Goal: Contribute content: Add original content to the website for others to see

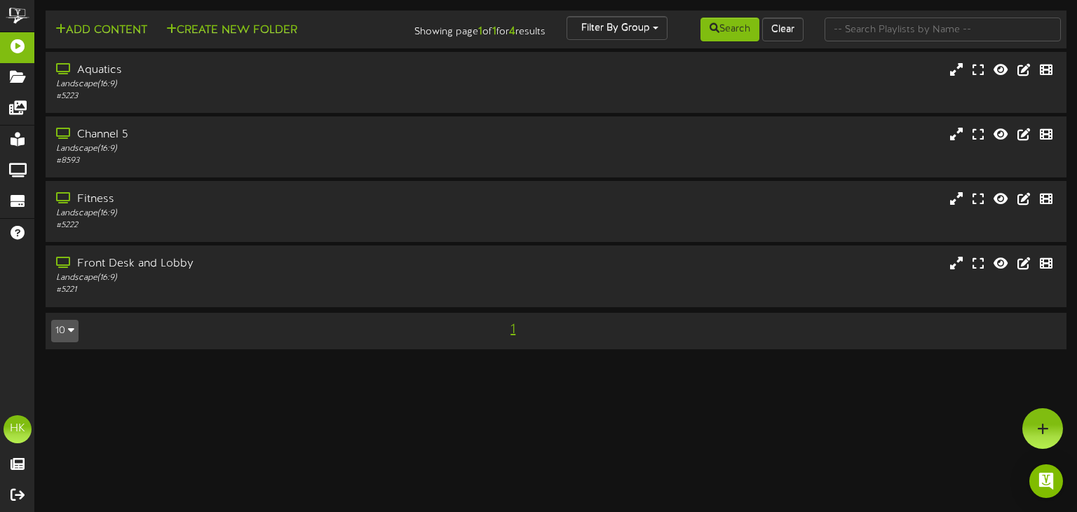
click at [504, 363] on html "ChannelValet Playlists Folders Messages My Library Groups Devices Help HK [PERS…" at bounding box center [538, 181] width 1077 height 363
drag, startPoint x: 499, startPoint y: 353, endPoint x: 499, endPoint y: 346, distance: 7.7
click at [499, 353] on div "Add Content Create New Folder Showing page 1 of 1 for 4 results Filter By Group…" at bounding box center [556, 187] width 1042 height 353
click at [498, 339] on div "1" at bounding box center [513, 329] width 258 height 23
click at [102, 30] on button "Add Content" at bounding box center [101, 31] width 100 height 18
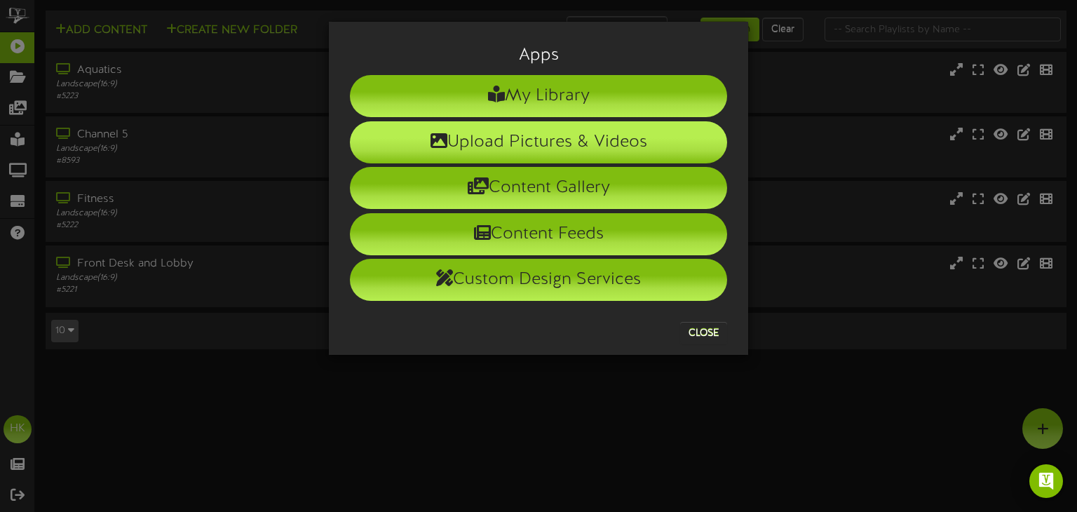
click at [502, 137] on li "Upload Pictures & Videos" at bounding box center [538, 142] width 377 height 42
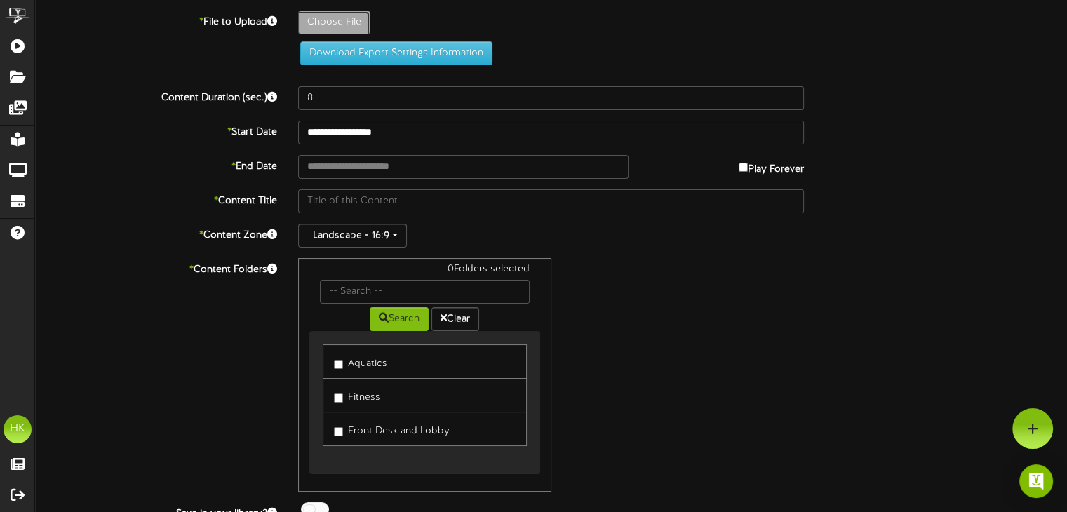
type input "**********"
type input "SwimMeetClosureSeptemberscreen"
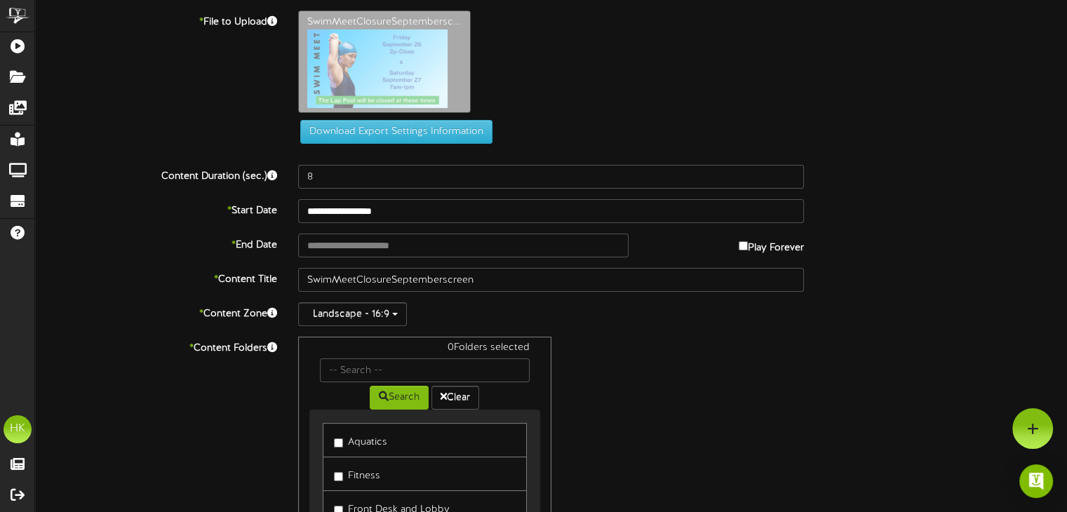
click at [536, 69] on div "SwimMeetClosureSeptembersc..." at bounding box center [683, 65] width 790 height 109
click at [328, 245] on input "text" at bounding box center [463, 246] width 330 height 24
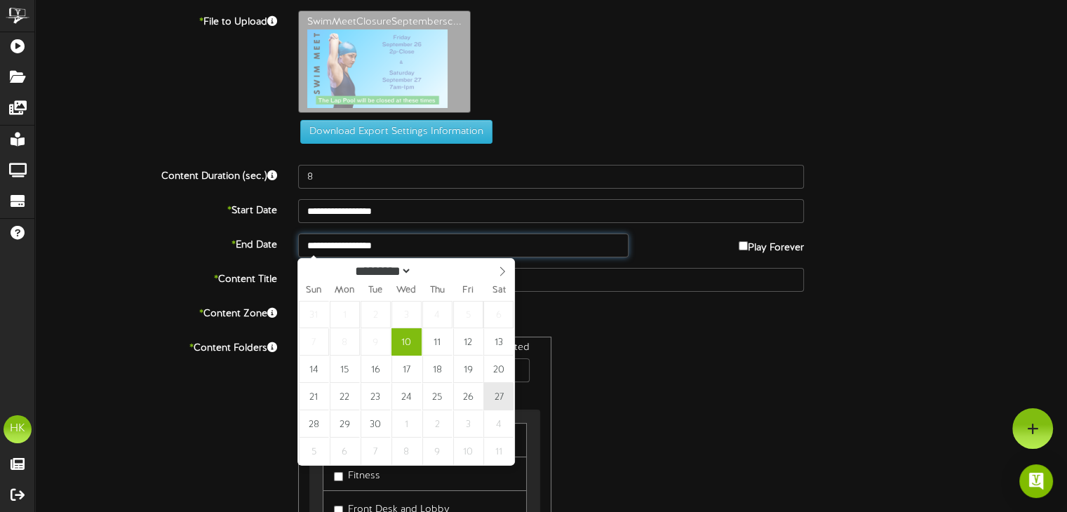
type input "**********"
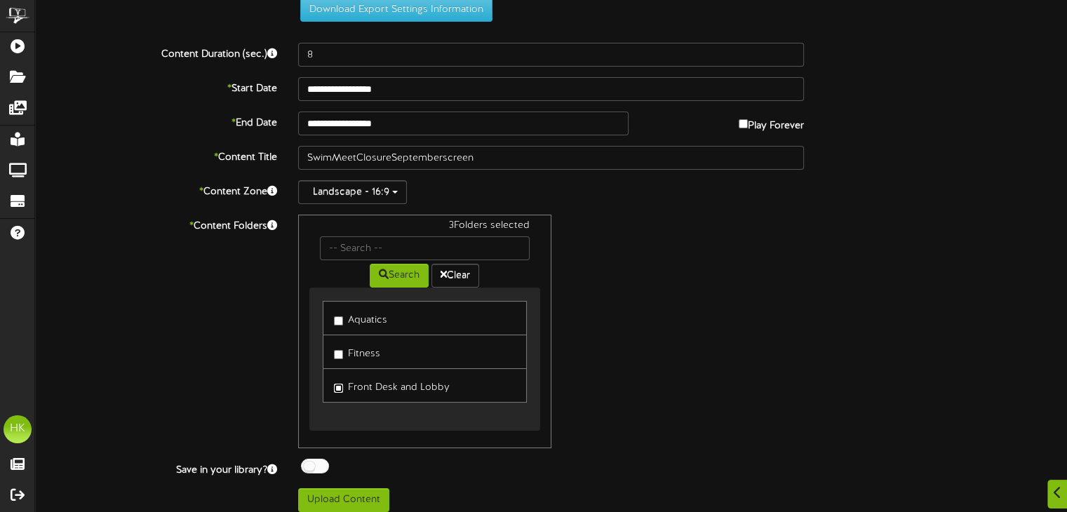
scroll to position [130, 0]
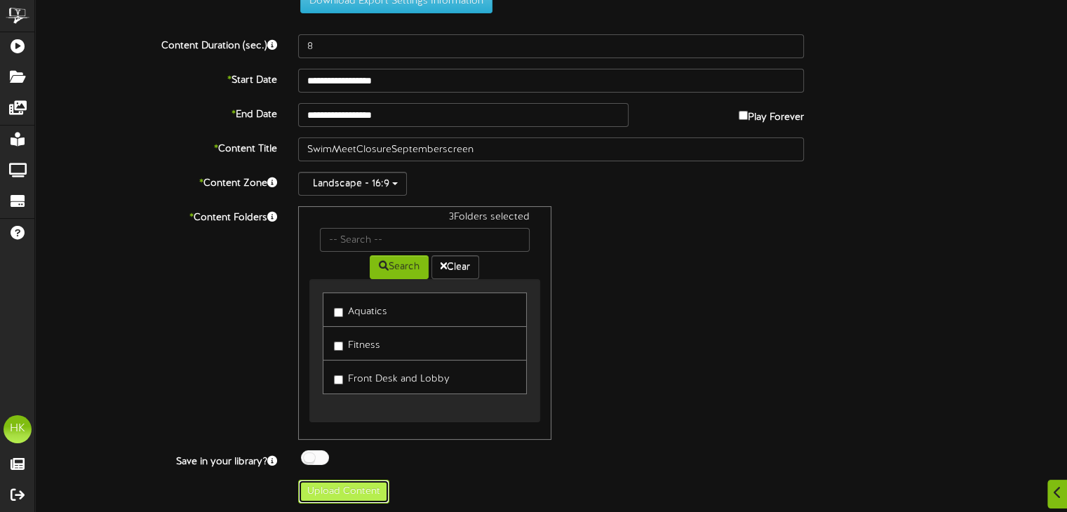
click at [323, 487] on button "Upload Content" at bounding box center [343, 492] width 91 height 24
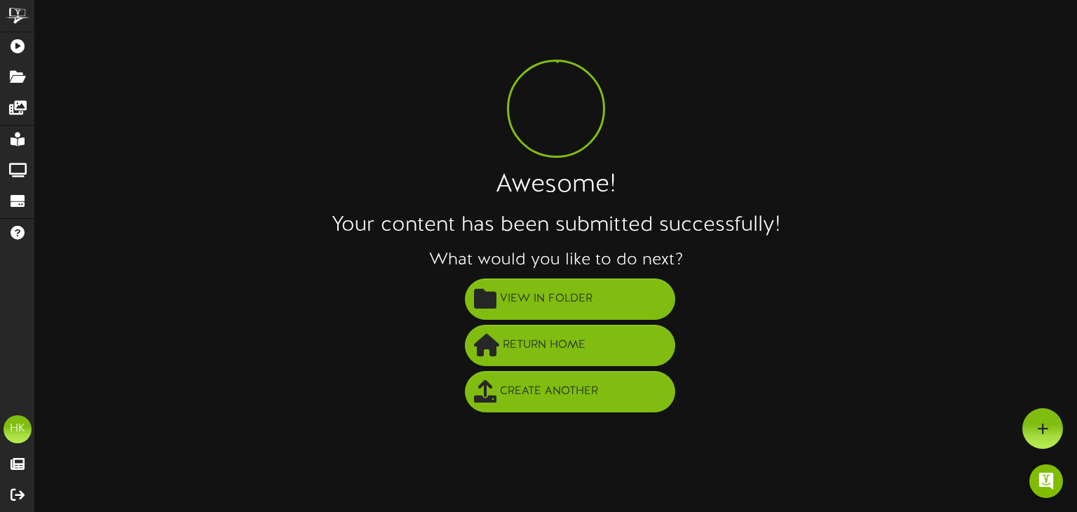
click at [266, 95] on div "Awesome! Your content has been submitted successfully! What would you like to d…" at bounding box center [556, 213] width 1042 height 405
click at [825, 113] on div "Awesome! Your content has been submitted successfully! What would you like to d…" at bounding box center [556, 213] width 1042 height 405
click at [302, 130] on div "Awesome! Your content has been submitted successfully! What would you like to d…" at bounding box center [556, 213] width 1042 height 405
click at [297, 372] on li "Create Another" at bounding box center [570, 392] width 1014 height 46
click at [297, 370] on li "Create Another" at bounding box center [570, 392] width 1014 height 46
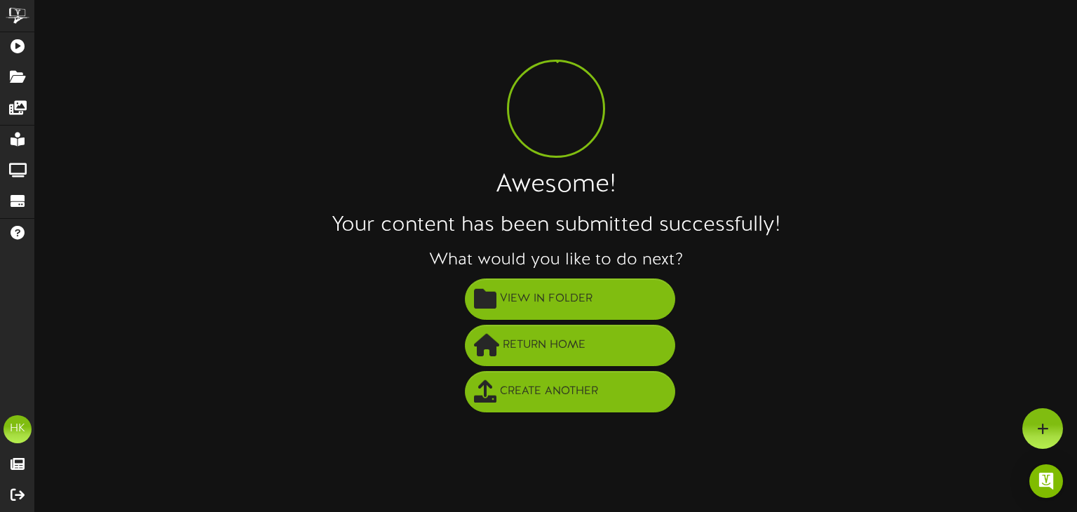
click at [280, 113] on div "Awesome! Your content has been submitted successfully! What would you like to d…" at bounding box center [556, 213] width 1042 height 405
click at [288, 101] on div "Awesome! Your content has been submitted successfully! What would you like to d…" at bounding box center [556, 213] width 1042 height 405
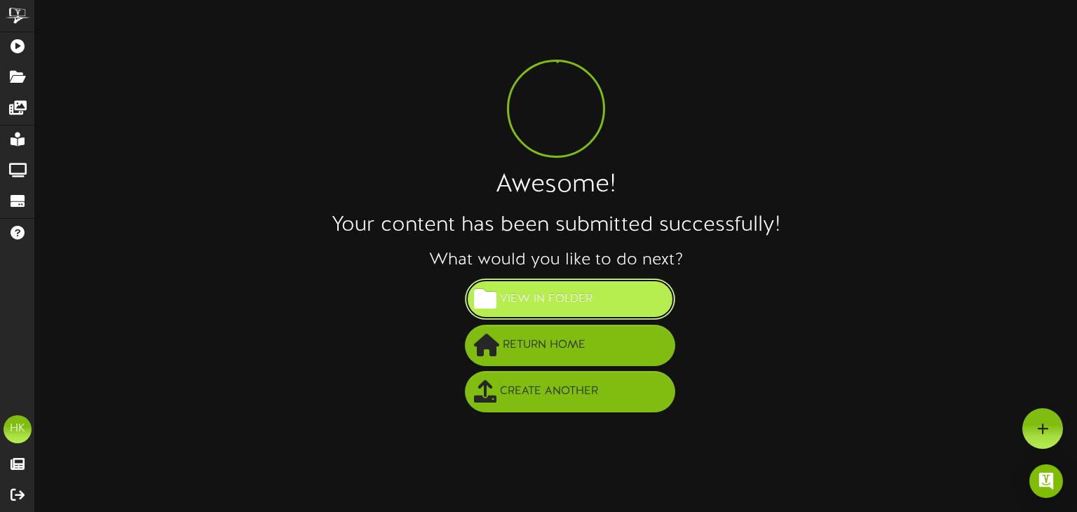
click at [505, 297] on span "View in Folder" at bounding box center [547, 299] width 100 height 23
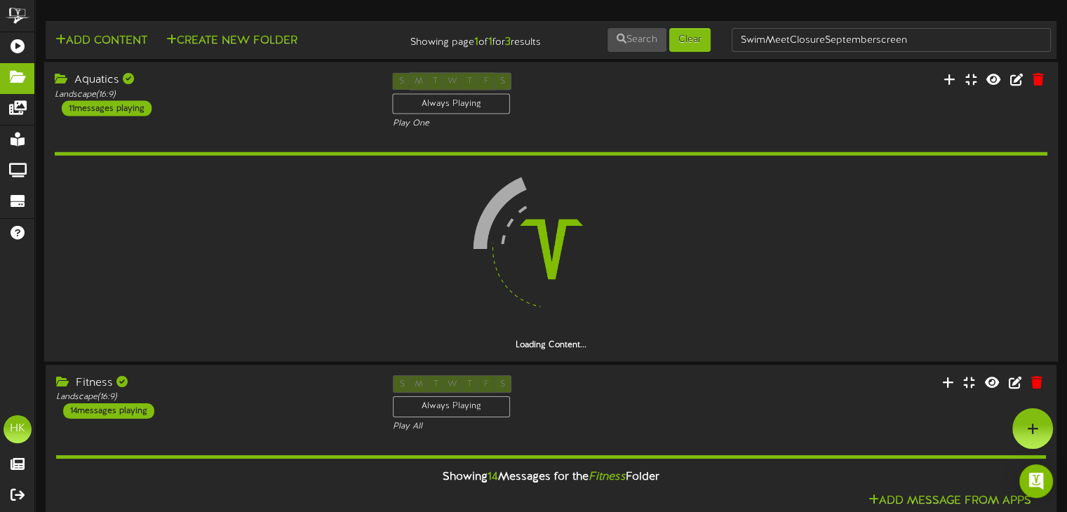
click at [95, 105] on div "11 messages playing" at bounding box center [107, 108] width 90 height 15
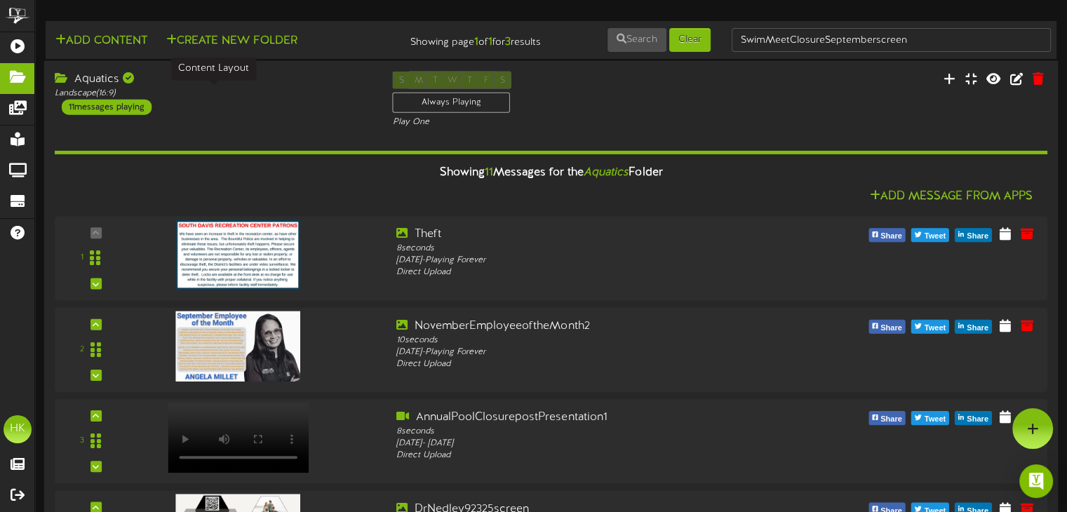
click at [252, 93] on div "Landscape ( 16:9 )" at bounding box center [213, 93] width 317 height 12
click at [286, 92] on div "Landscape ( 16:9 )" at bounding box center [213, 93] width 317 height 12
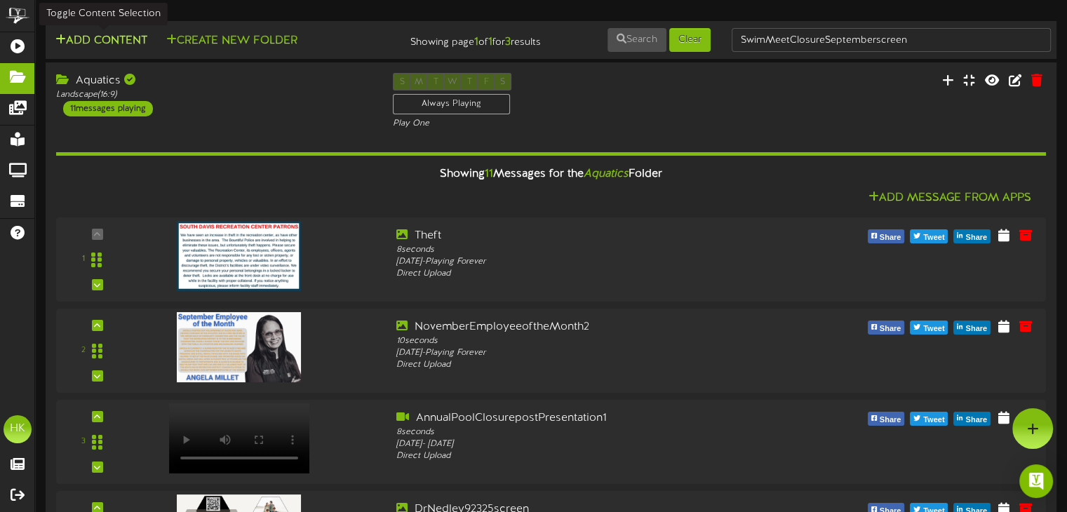
click at [112, 43] on button "Add Content" at bounding box center [101, 41] width 100 height 18
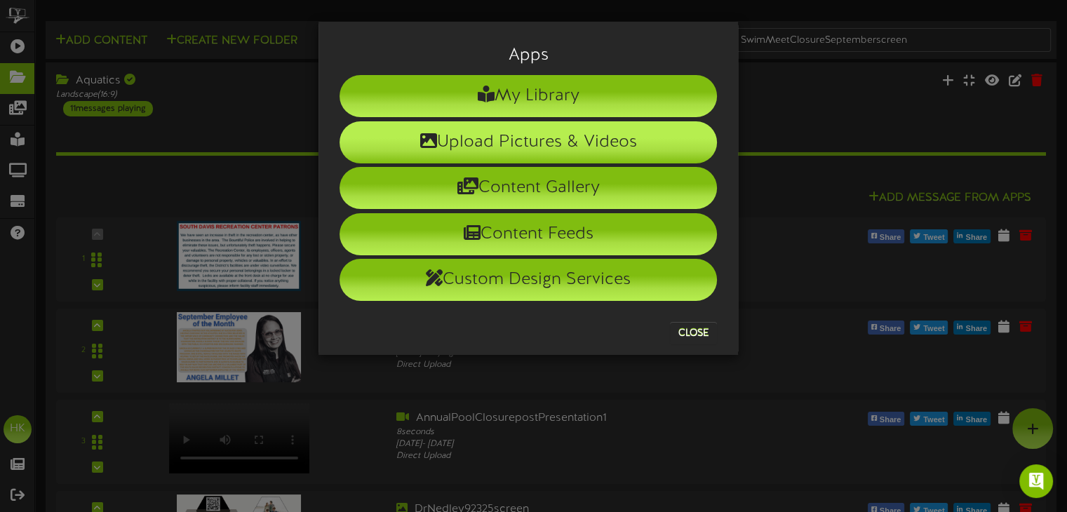
click at [429, 139] on icon at bounding box center [428, 140] width 17 height 17
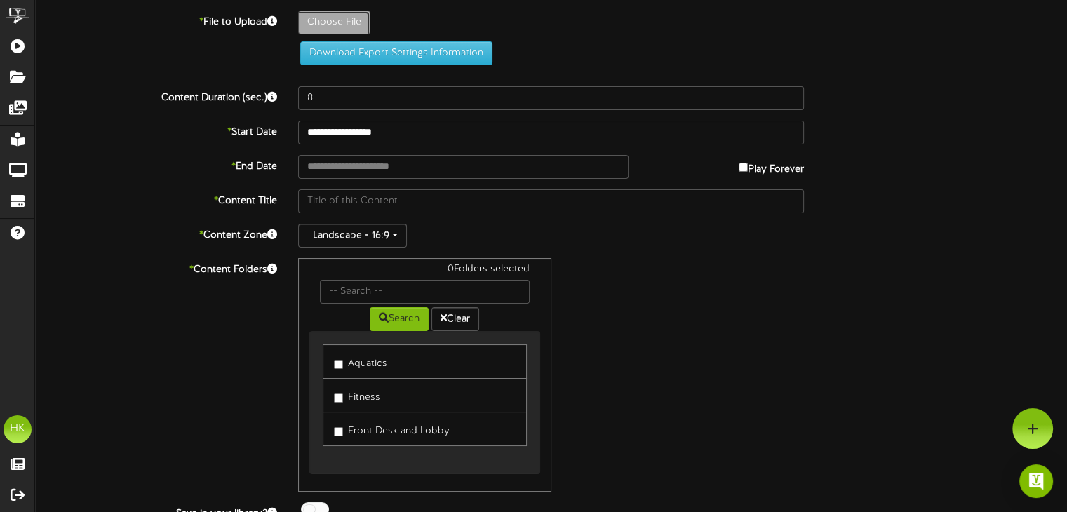
type input "**********"
type input "ThanksgivingDayRaces25screen"
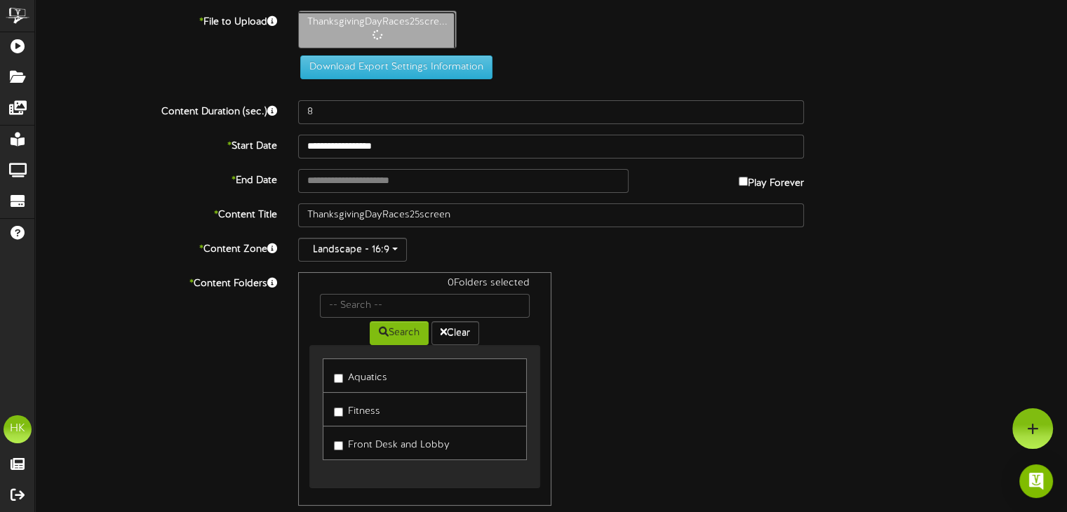
type input "10"
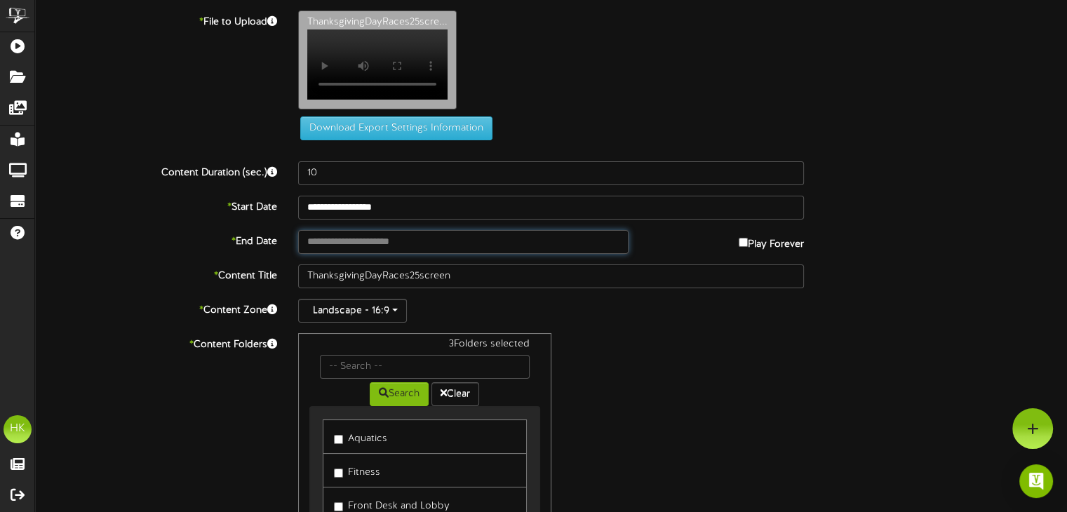
click at [314, 252] on input "text" at bounding box center [463, 242] width 330 height 24
type input "**********"
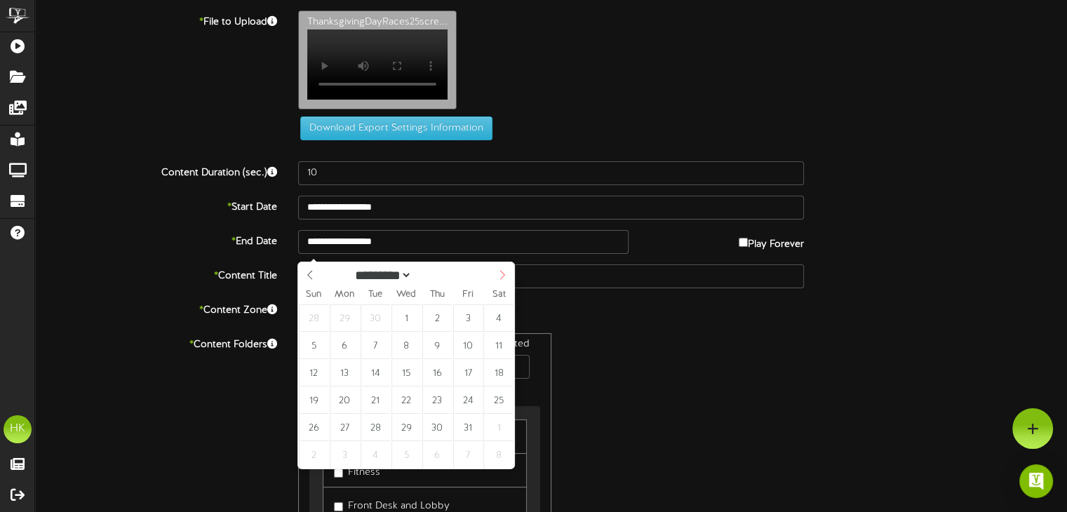
click at [498, 275] on icon at bounding box center [502, 275] width 10 height 10
select select "**"
click at [498, 275] on icon at bounding box center [502, 275] width 10 height 10
type input "**********"
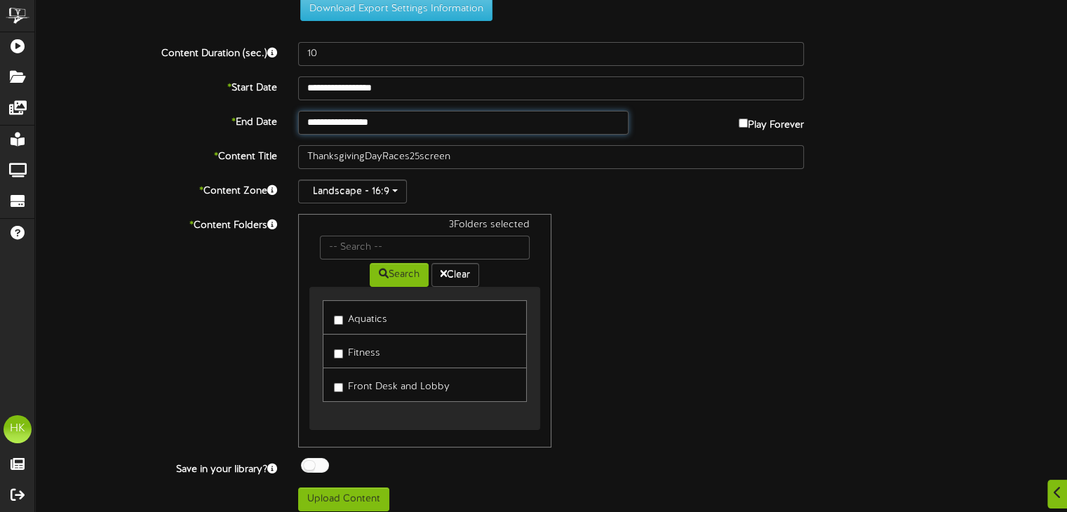
scroll to position [135, 0]
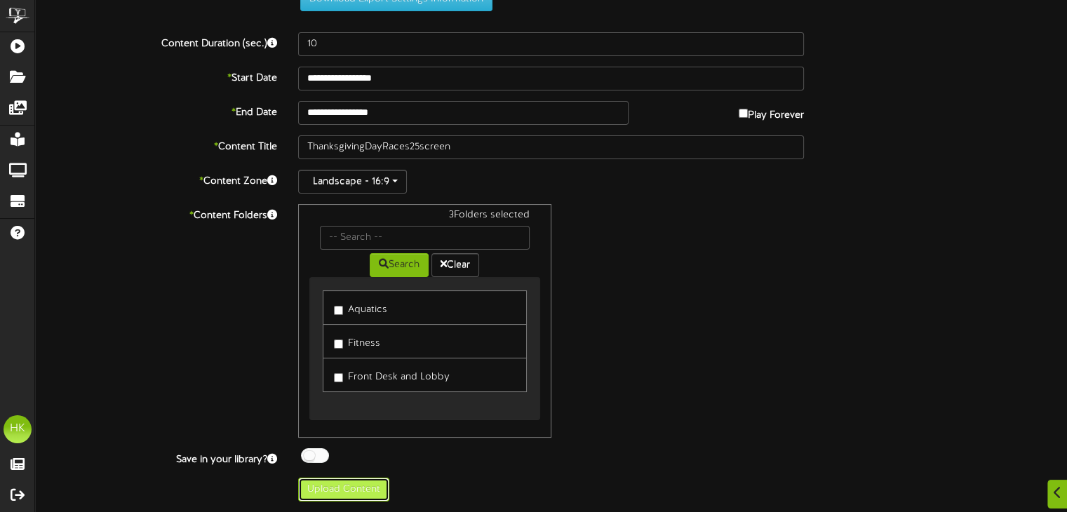
click at [341, 485] on button "Upload Content" at bounding box center [343, 490] width 91 height 24
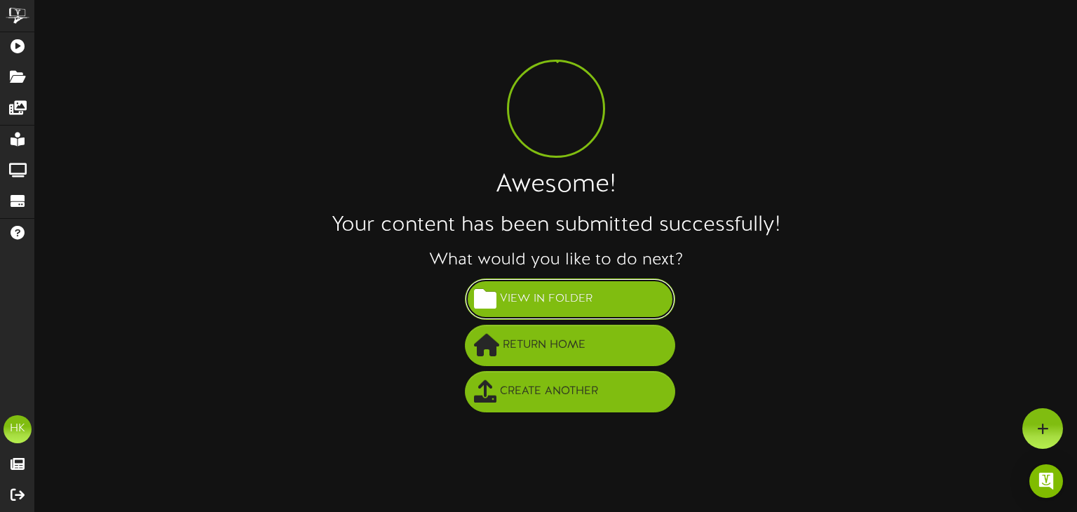
click at [567, 292] on span "View in Folder" at bounding box center [547, 299] width 100 height 23
